Goal: Task Accomplishment & Management: Use online tool/utility

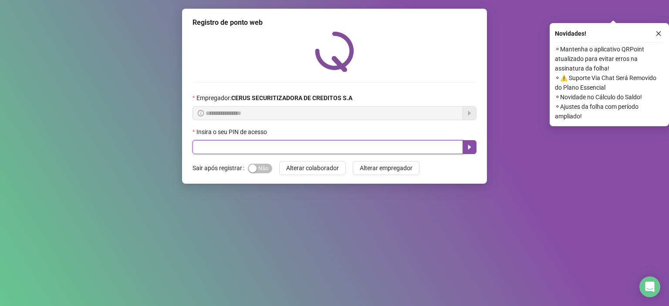
click at [259, 151] on input "text" at bounding box center [327, 147] width 270 height 14
type input "*****"
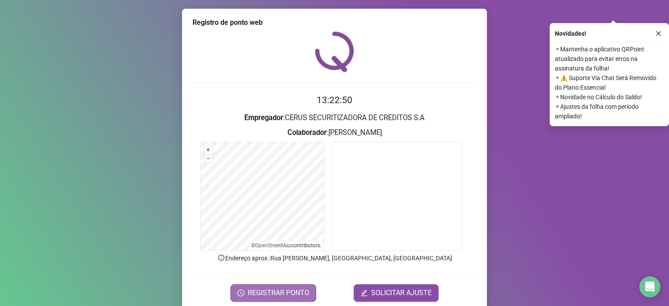
click at [241, 290] on icon "clock-circle" at bounding box center [240, 293] width 7 height 7
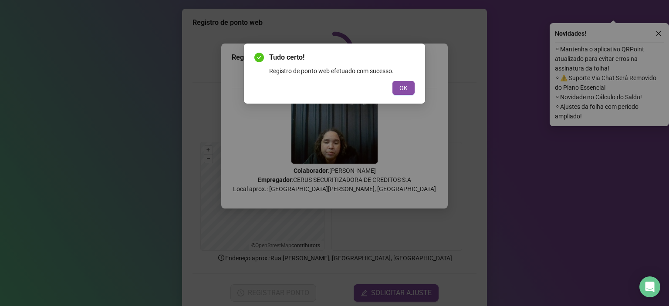
click at [402, 85] on span "OK" at bounding box center [403, 88] width 8 height 10
